Goal: Task Accomplishment & Management: Use online tool/utility

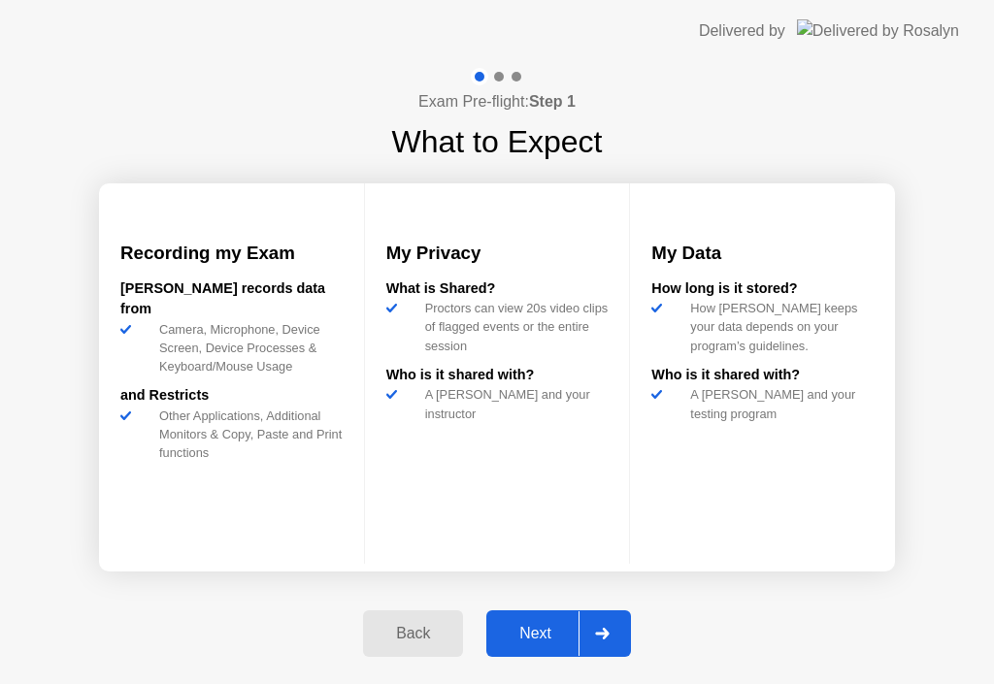
click at [532, 625] on div "Next" at bounding box center [535, 633] width 86 height 17
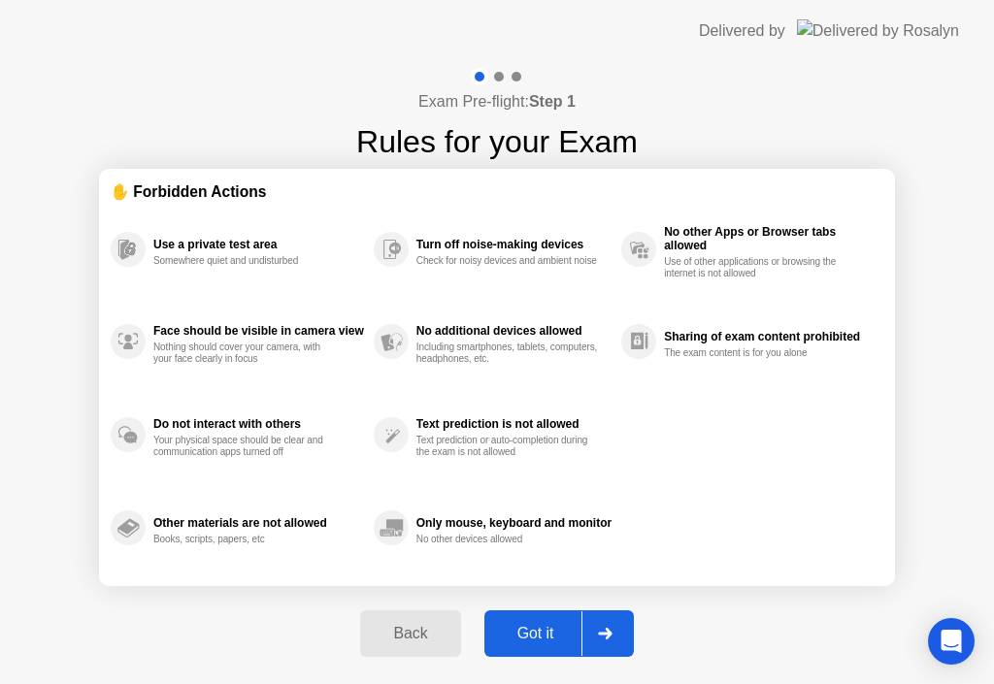
click at [532, 625] on div "Got it" at bounding box center [535, 633] width 91 height 17
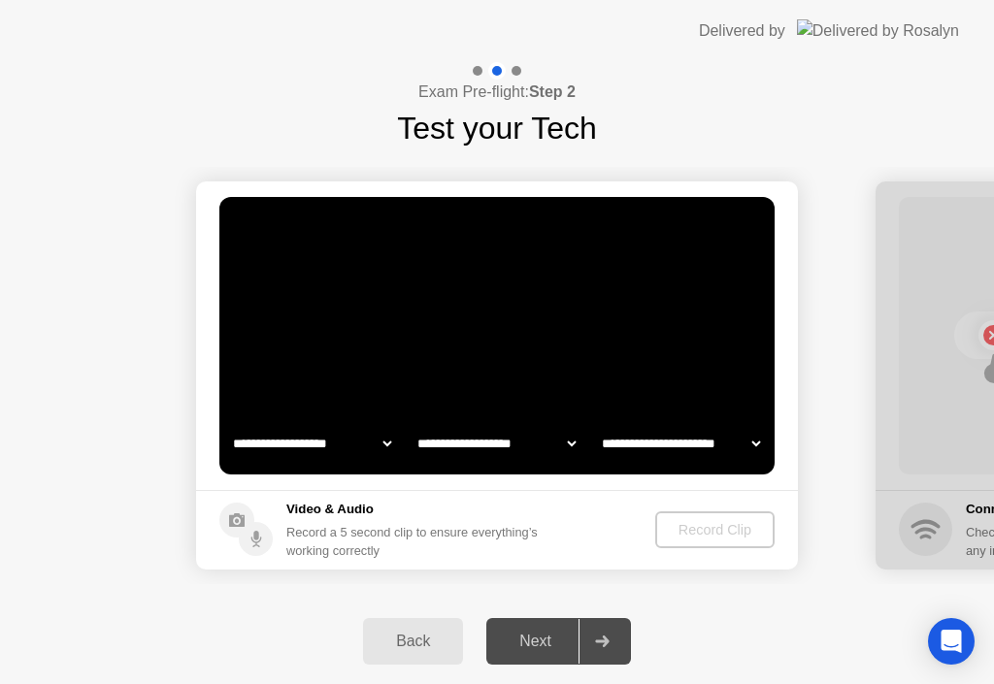
select select "**********"
select select "*******"
click at [677, 530] on div "Record Clip" at bounding box center [716, 530] width 104 height 16
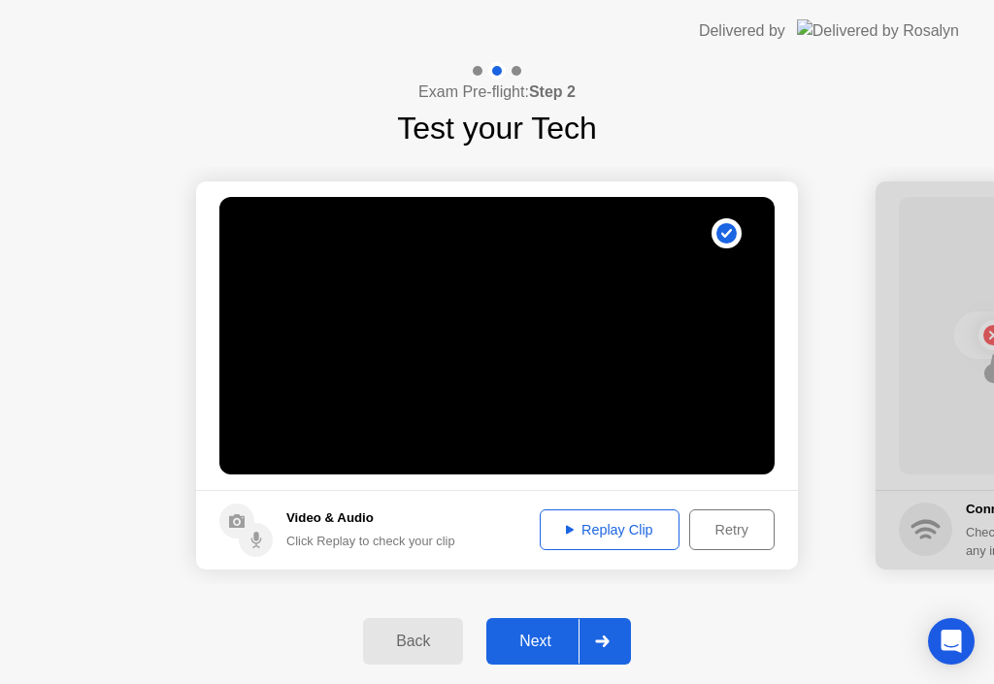
click at [716, 536] on div "Retry" at bounding box center [732, 530] width 72 height 16
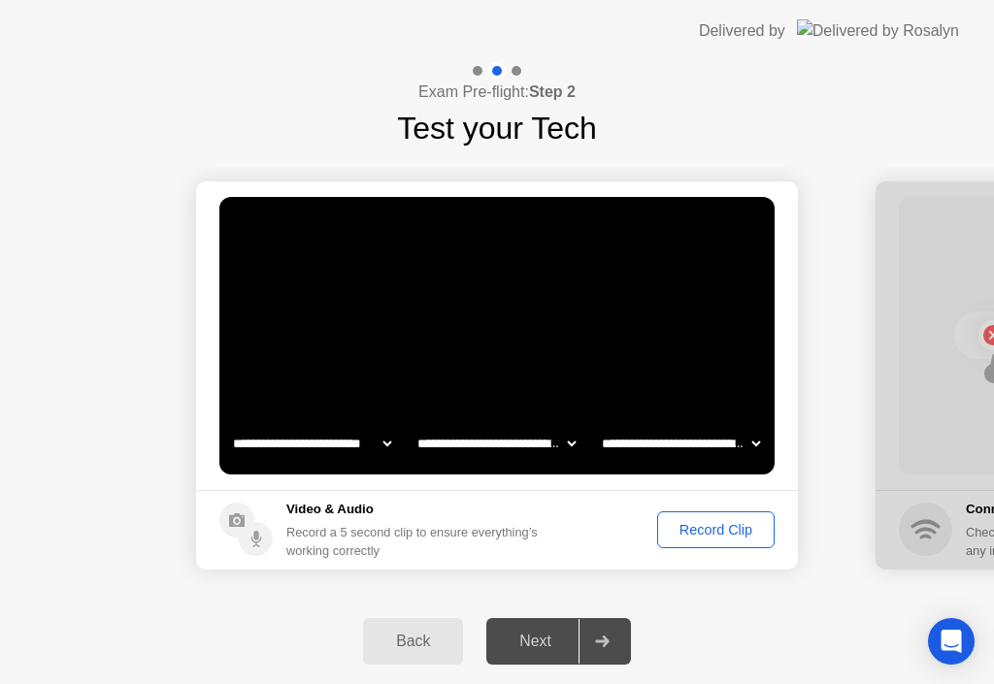
click at [677, 536] on div "Record Clip" at bounding box center [716, 530] width 104 height 16
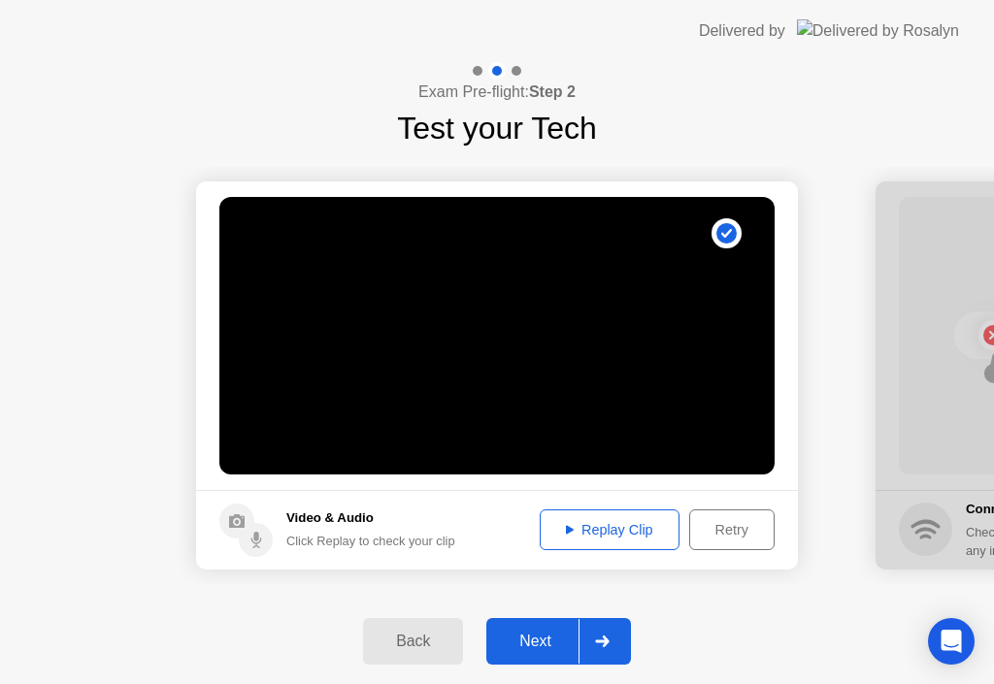
click at [708, 538] on div "Retry" at bounding box center [732, 530] width 72 height 16
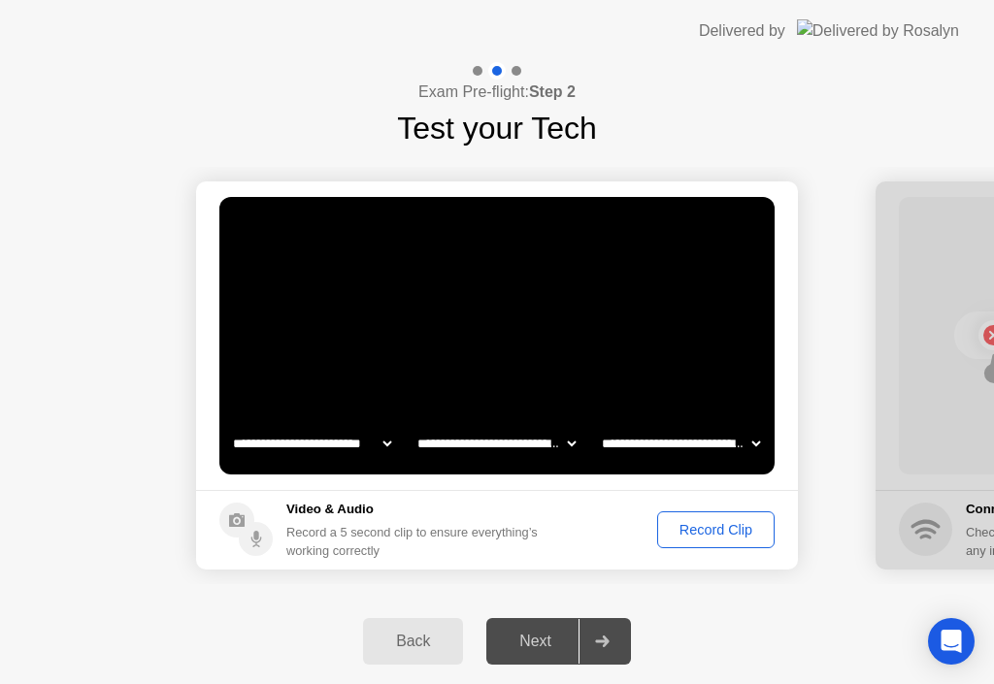
click at [699, 534] on div "Record Clip" at bounding box center [716, 530] width 104 height 16
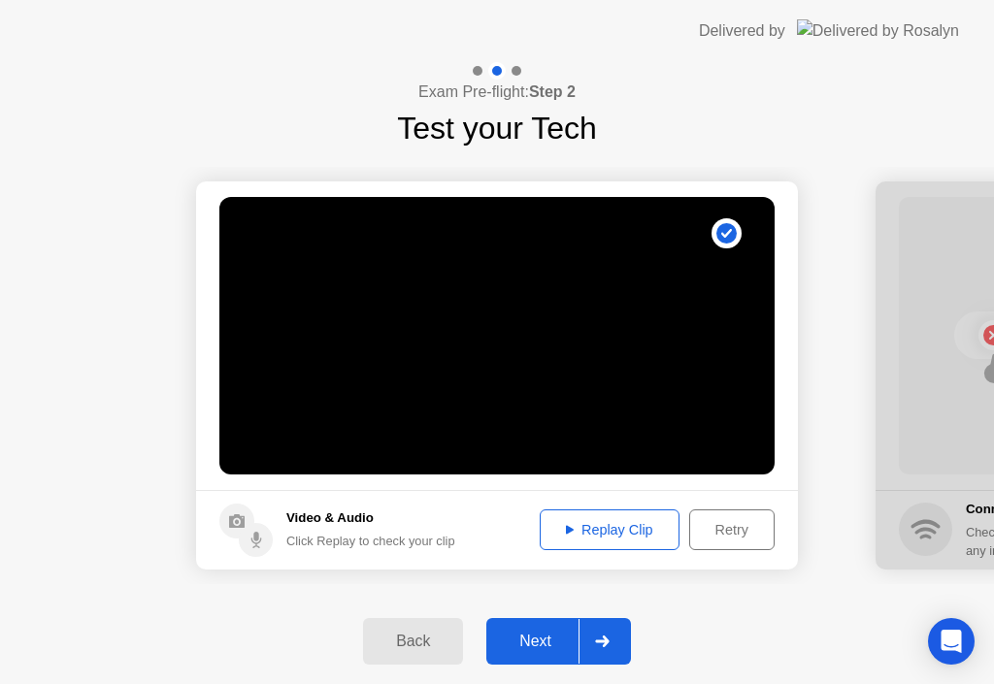
click at [714, 535] on div "Retry" at bounding box center [732, 530] width 72 height 16
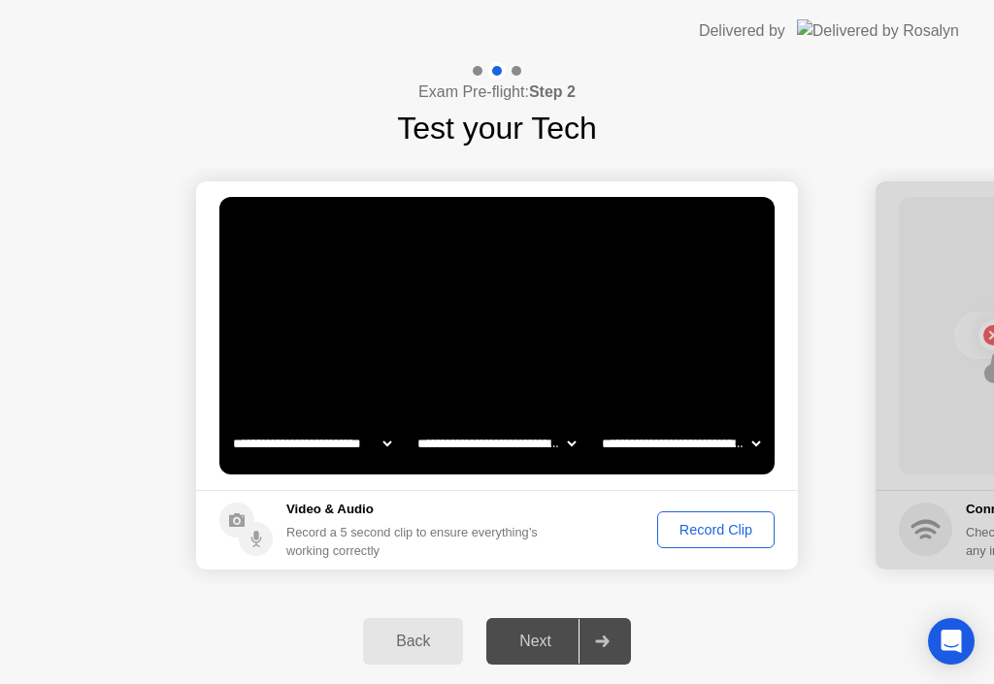
click at [676, 527] on div "Record Clip" at bounding box center [716, 530] width 104 height 16
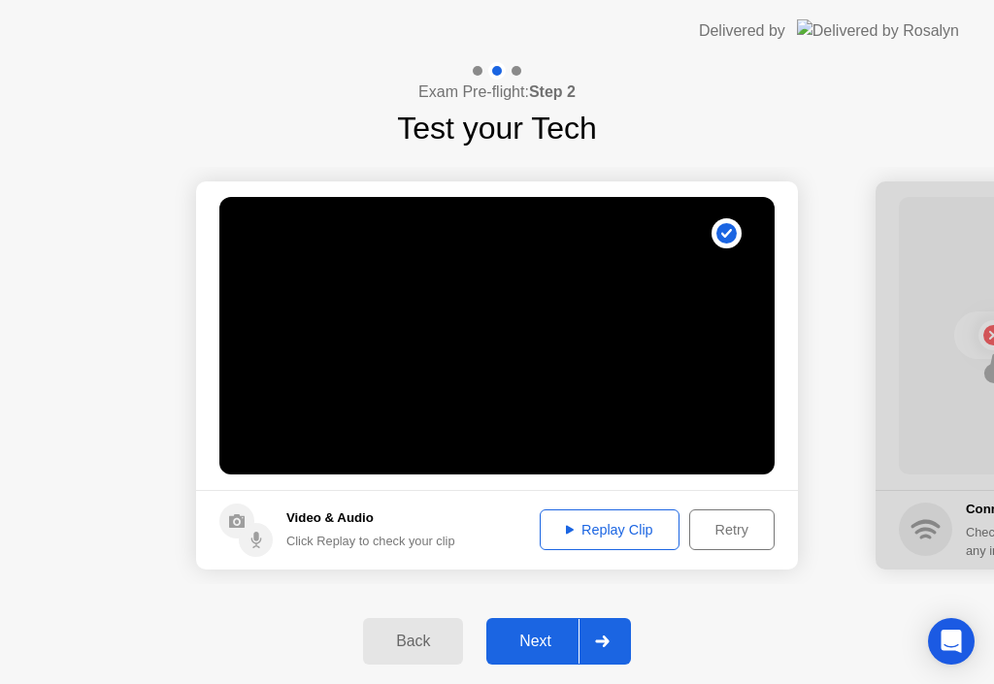
click at [554, 633] on div "Next" at bounding box center [535, 641] width 86 height 17
